Goal: Ask a question

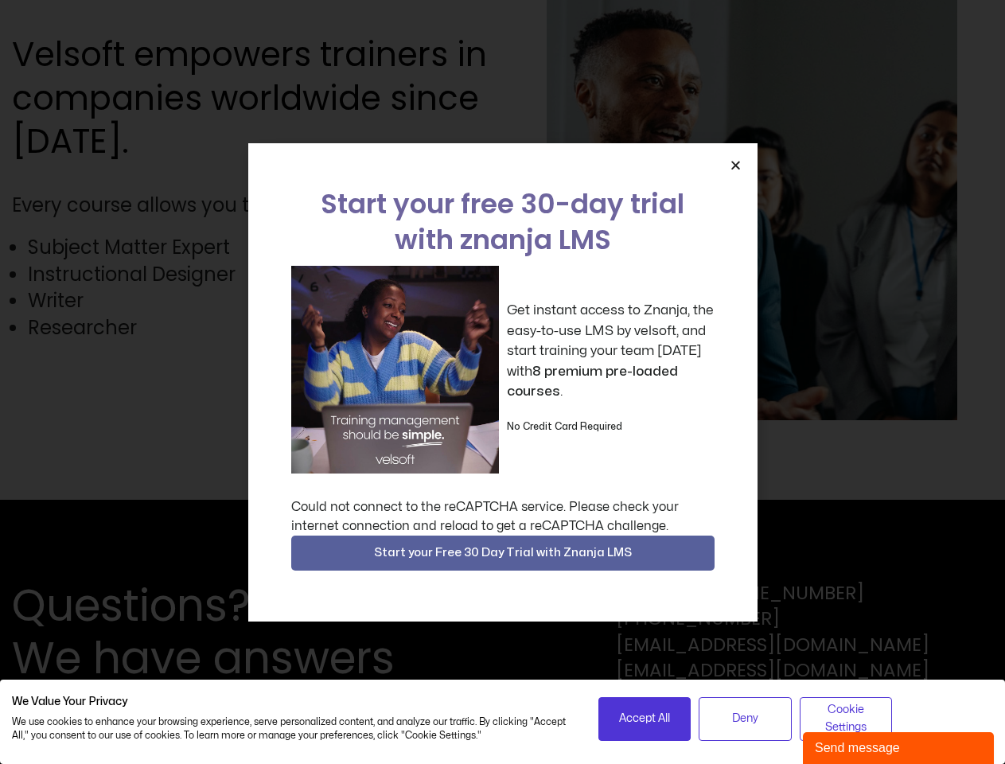
click at [502, 382] on div "Get instant access to Znanja, the easy-to-use LMS by velsoft, and start trainin…" at bounding box center [502, 370] width 423 height 208
click at [736, 165] on icon "Close" at bounding box center [736, 165] width 12 height 12
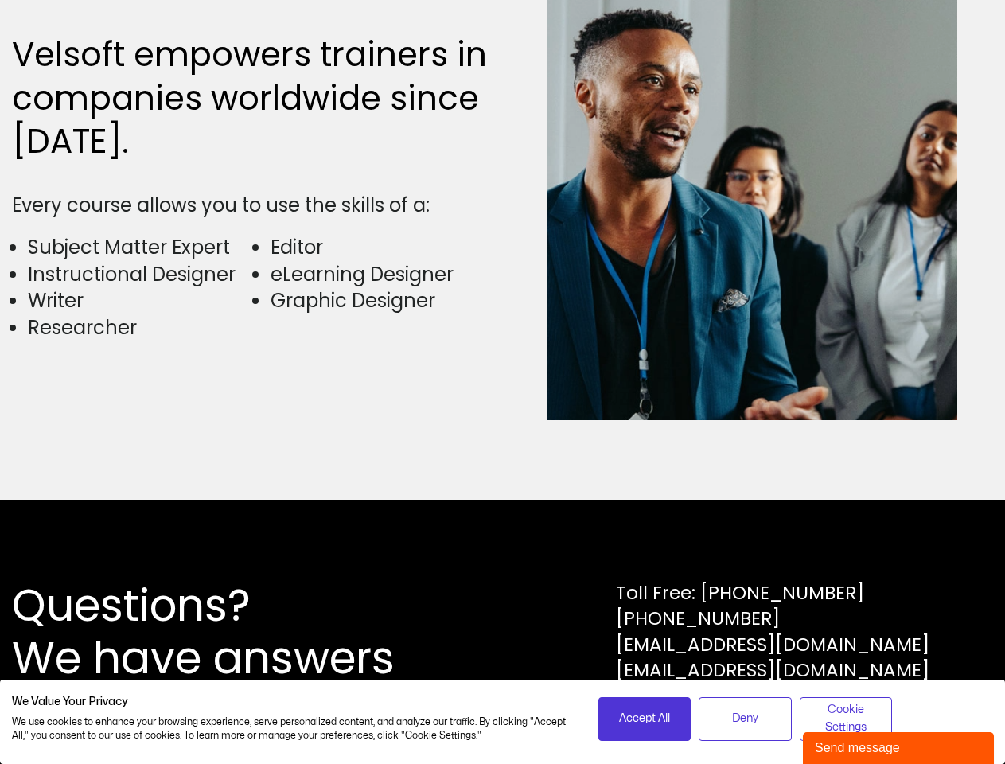
click at [503, 553] on div "Questions? We have answers Toll Free: [PHONE_NUMBER] [PHONE_NUMBER] [EMAIL_ADDR…" at bounding box center [502, 632] width 1005 height 264
click at [645, 719] on span "Accept All" at bounding box center [644, 719] width 51 height 18
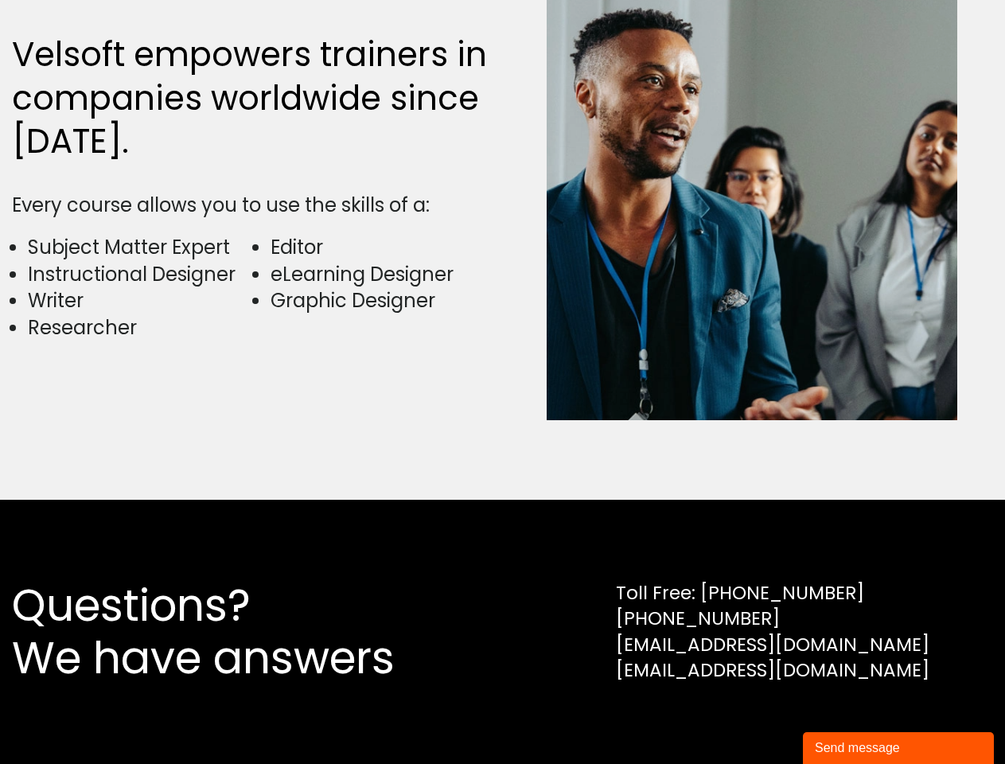
click at [745, 719] on div "Questions? We have answers Toll Free: [PHONE_NUMBER] [PHONE_NUMBER] [EMAIL_ADDR…" at bounding box center [502, 632] width 1005 height 264
click at [846, 719] on div "Questions? We have answers Toll Free: [PHONE_NUMBER] [PHONE_NUMBER] [EMAIL_ADDR…" at bounding box center [502, 632] width 1005 height 264
click at [899, 748] on div "Send message" at bounding box center [898, 748] width 167 height 19
